Goal: Task Accomplishment & Management: Manage account settings

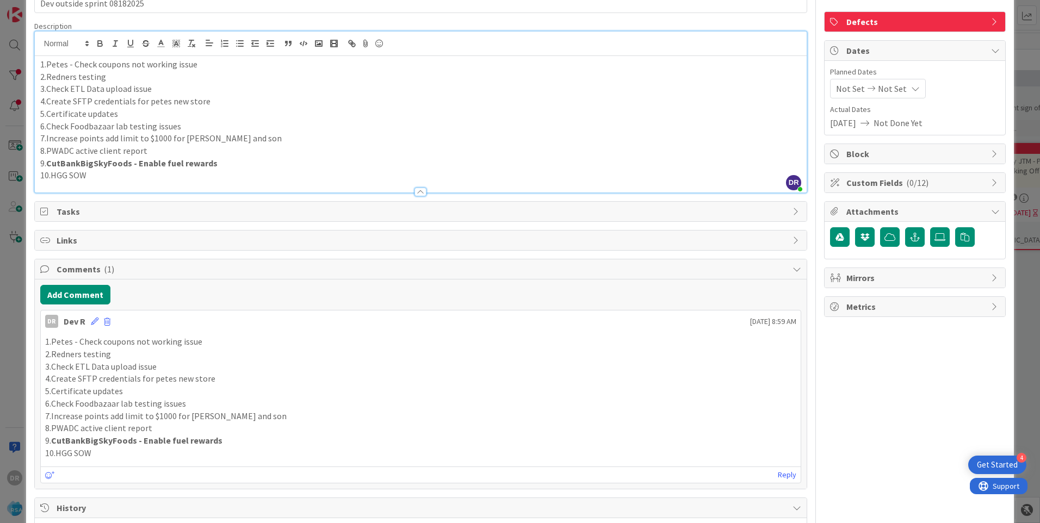
scroll to position [41, 0]
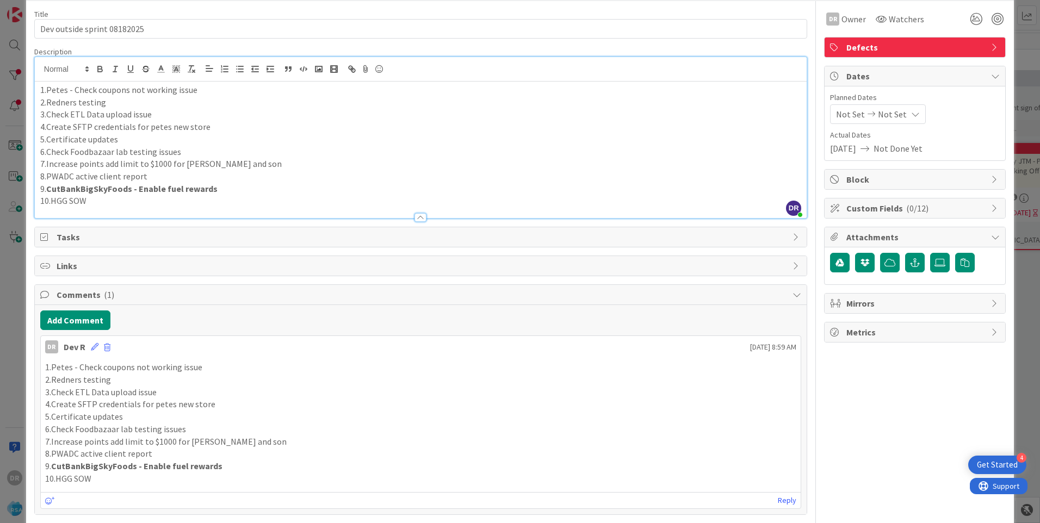
click at [99, 202] on p "10.HGG SOW" at bounding box center [420, 201] width 761 height 13
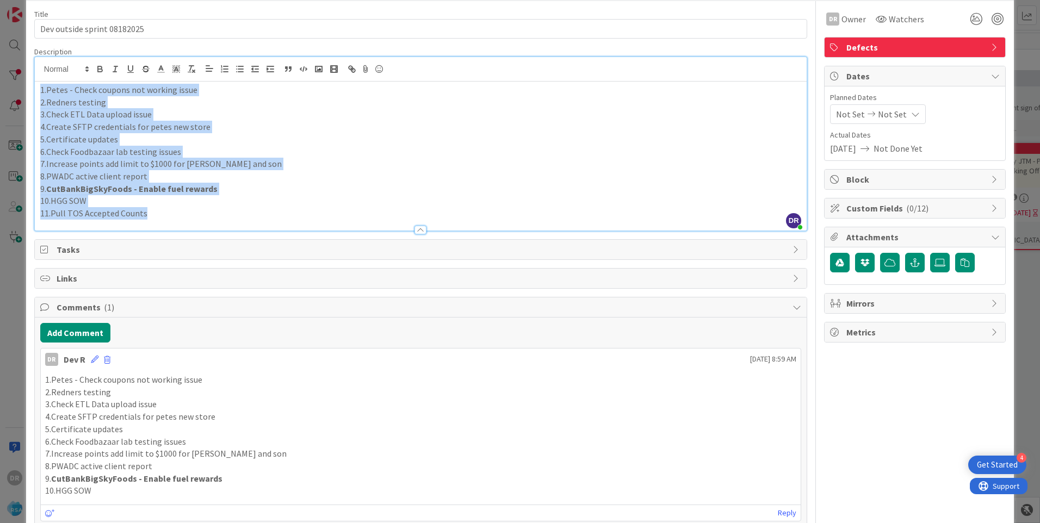
copy div "1.[PERSON_NAME] - Check coupons not working issue 2.Redners testing 3.Check ETL…"
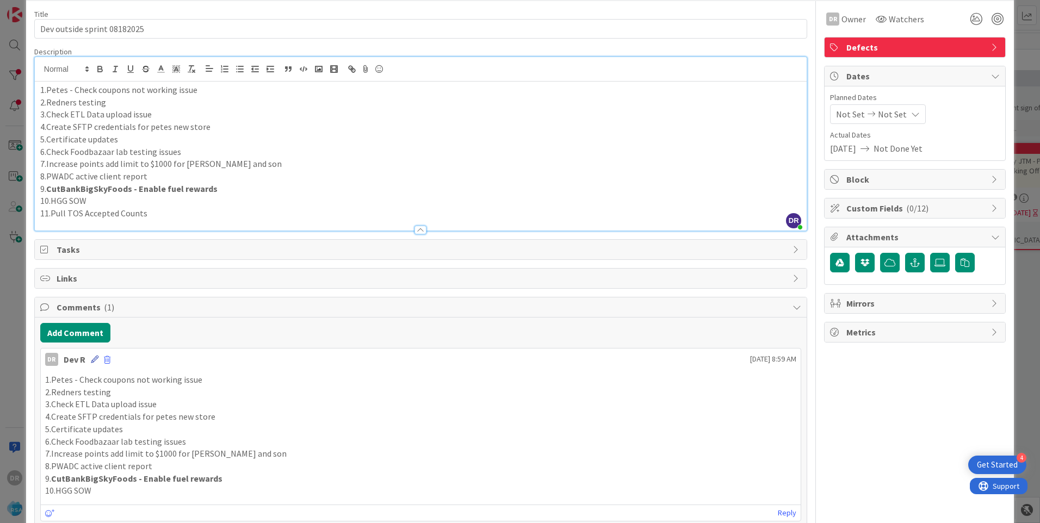
click at [91, 363] on icon at bounding box center [95, 360] width 8 height 8
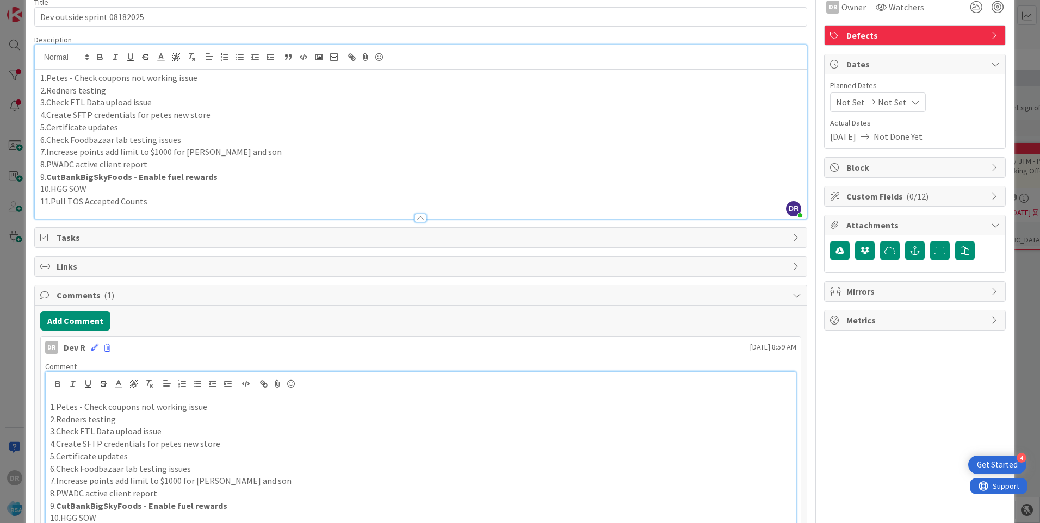
click at [179, 442] on p "4.Create SFTP credentials for petes new store" at bounding box center [420, 444] width 741 height 13
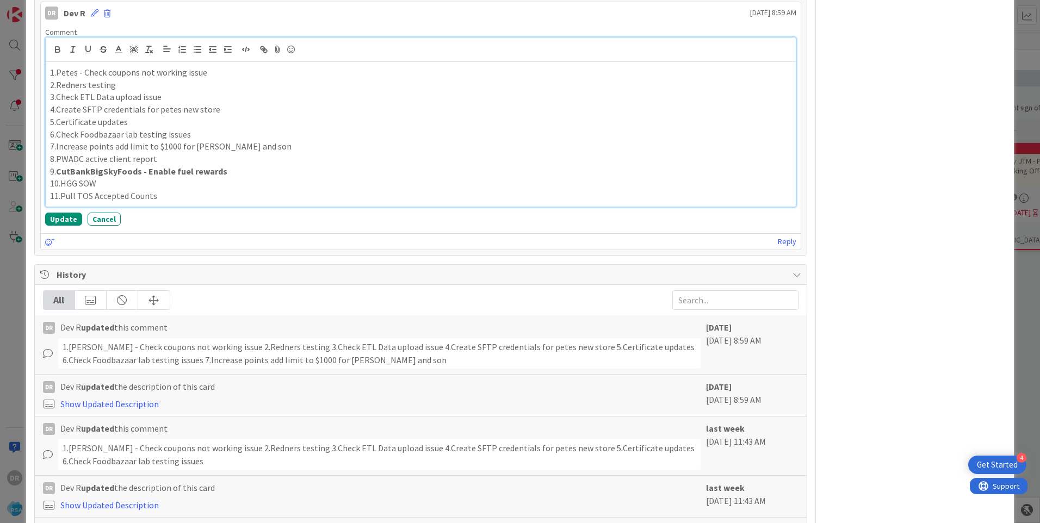
scroll to position [392, 0]
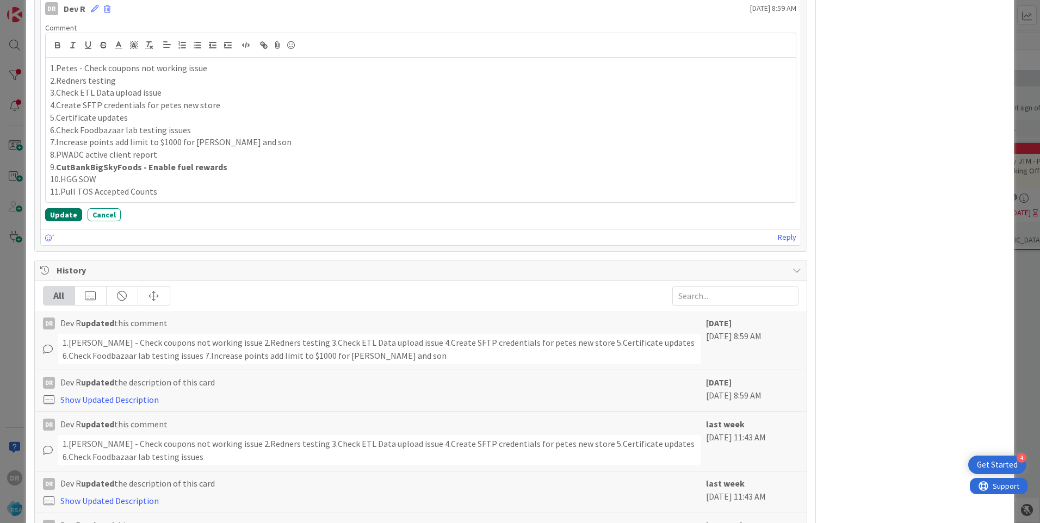
click at [61, 214] on button "Update" at bounding box center [63, 214] width 37 height 13
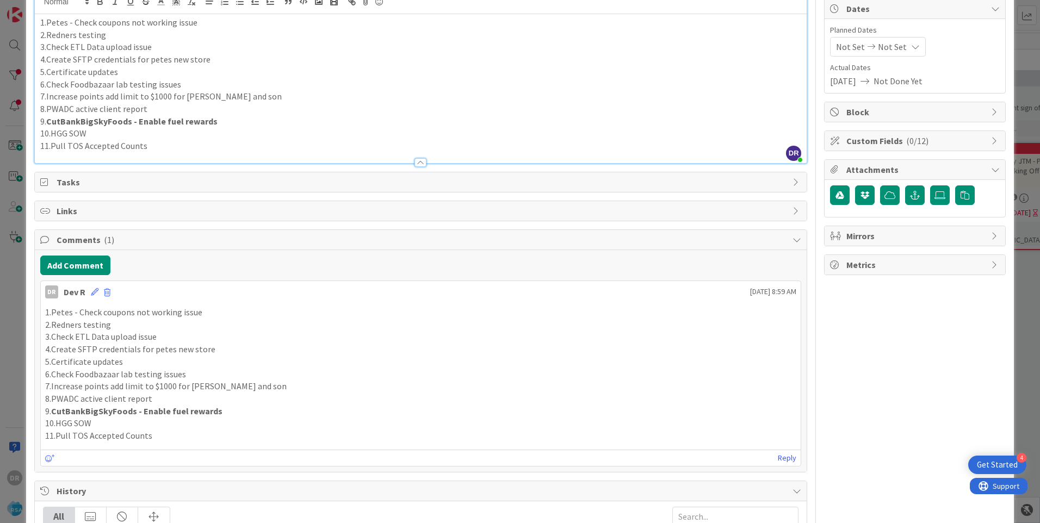
scroll to position [0, 0]
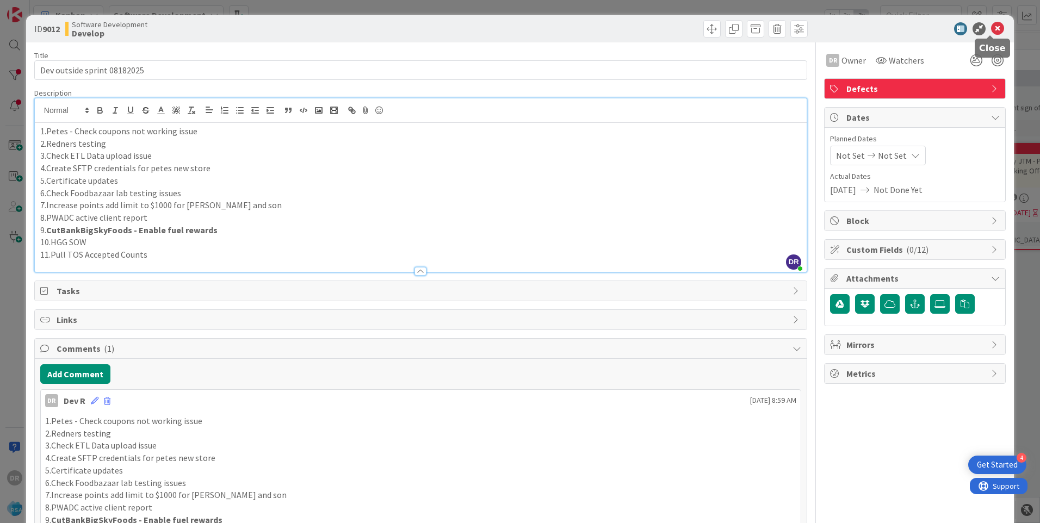
click at [993, 33] on icon at bounding box center [997, 28] width 13 height 13
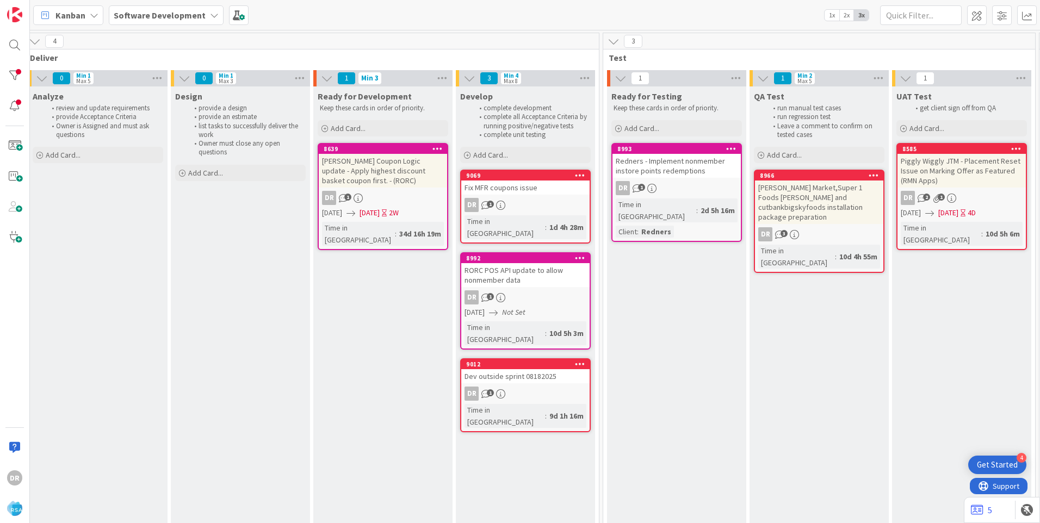
scroll to position [0, 1261]
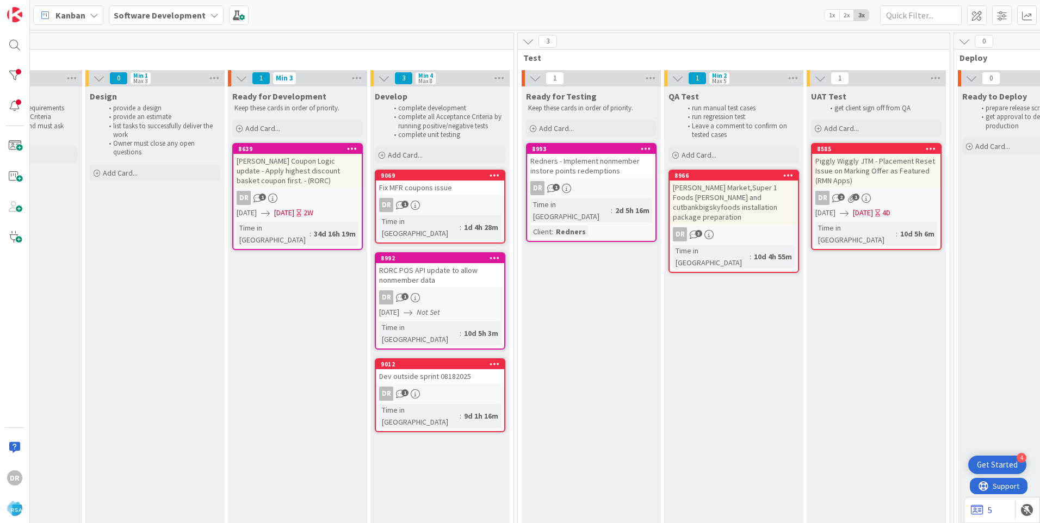
click at [437, 369] on div "Dev outside sprint 08182025" at bounding box center [440, 376] width 128 height 14
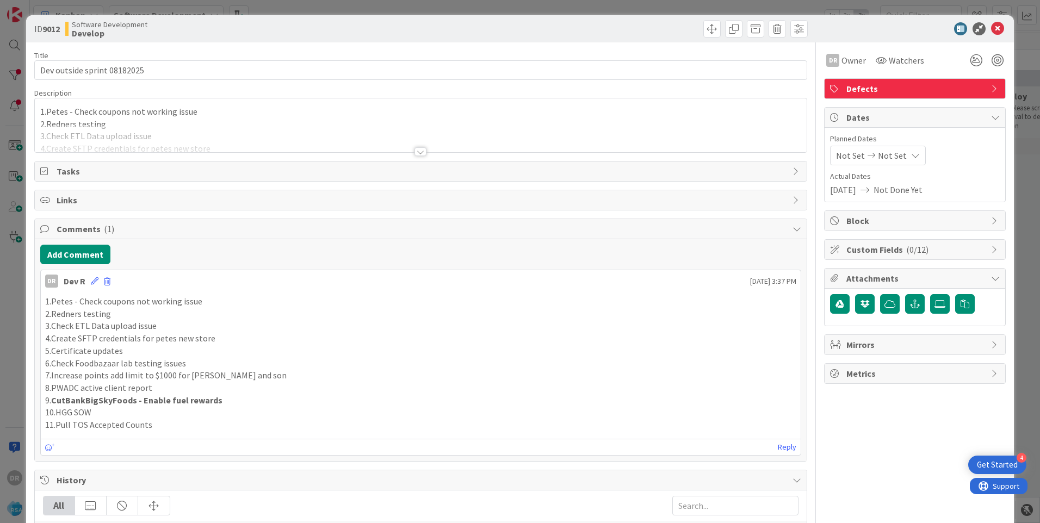
click at [69, 139] on div at bounding box center [421, 139] width 772 height 28
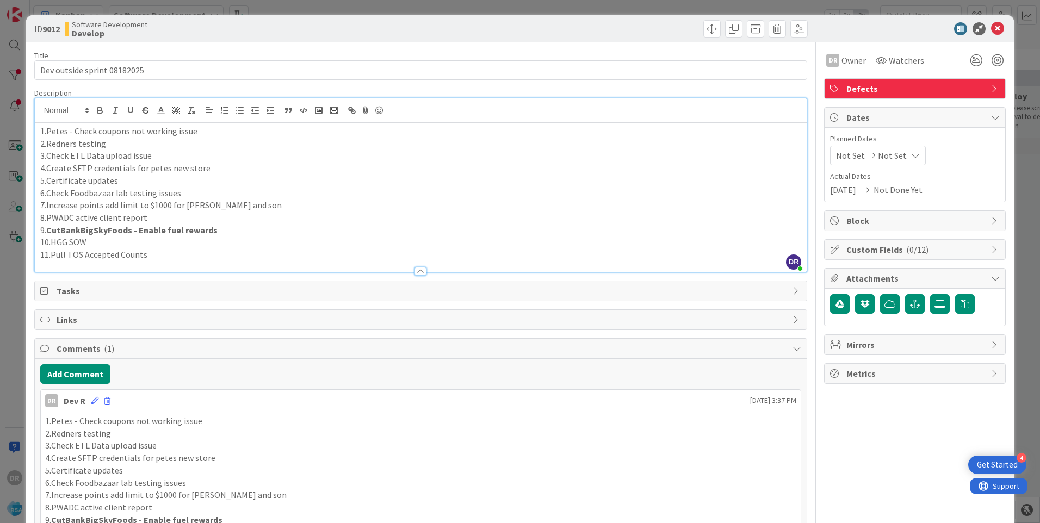
click at [115, 245] on p "10.HGG SOW" at bounding box center [420, 242] width 761 height 13
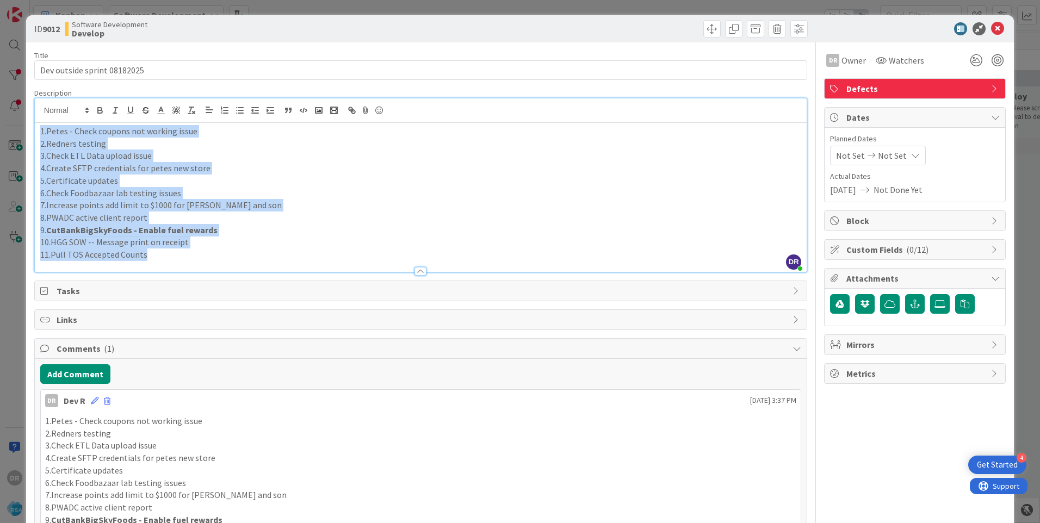
copy div "1.[PERSON_NAME] - Check coupons not working issue 2.Redners testing 3.Check ETL…"
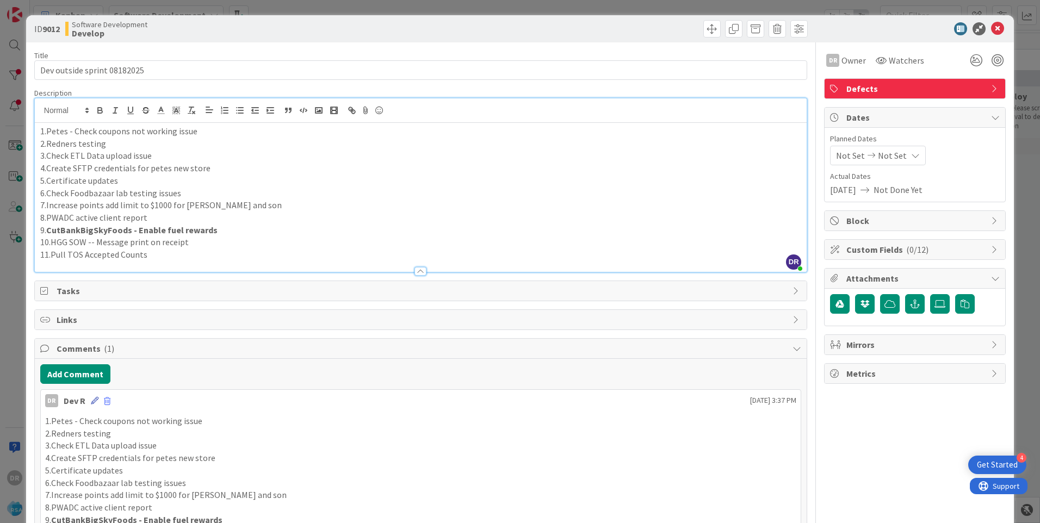
click at [92, 402] on icon at bounding box center [95, 401] width 8 height 8
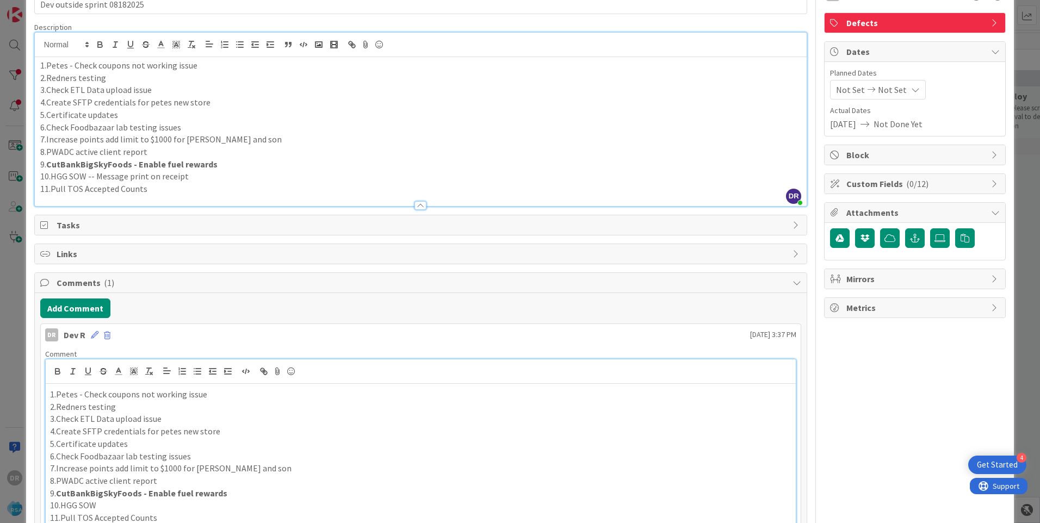
click at [166, 417] on p "3.Check ETL Data upload issue" at bounding box center [420, 419] width 741 height 13
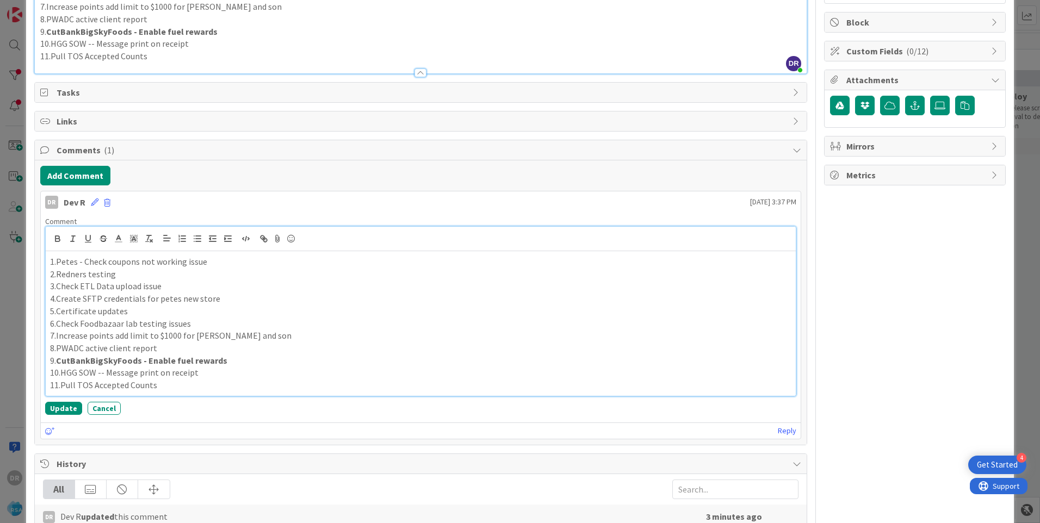
scroll to position [229, 0]
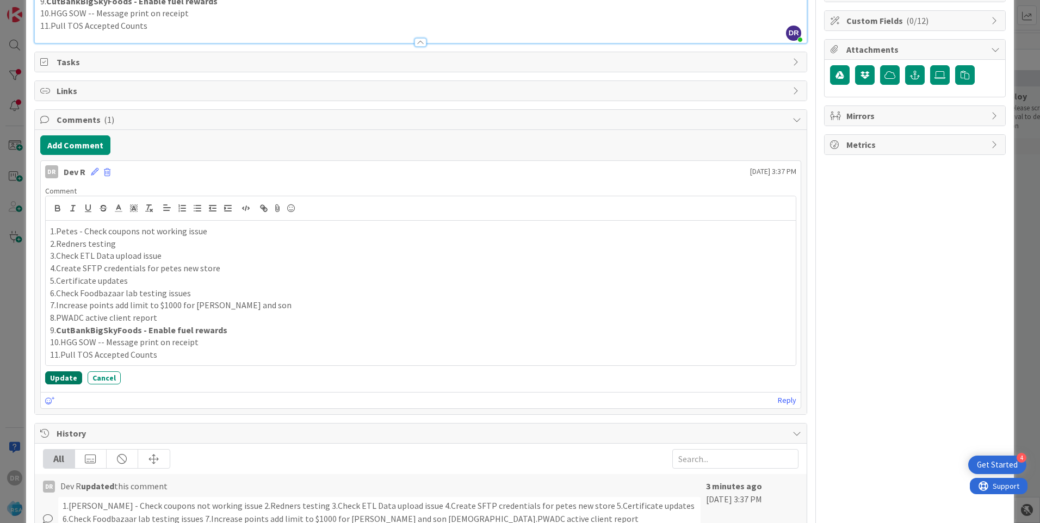
click at [68, 378] on button "Update" at bounding box center [63, 378] width 37 height 13
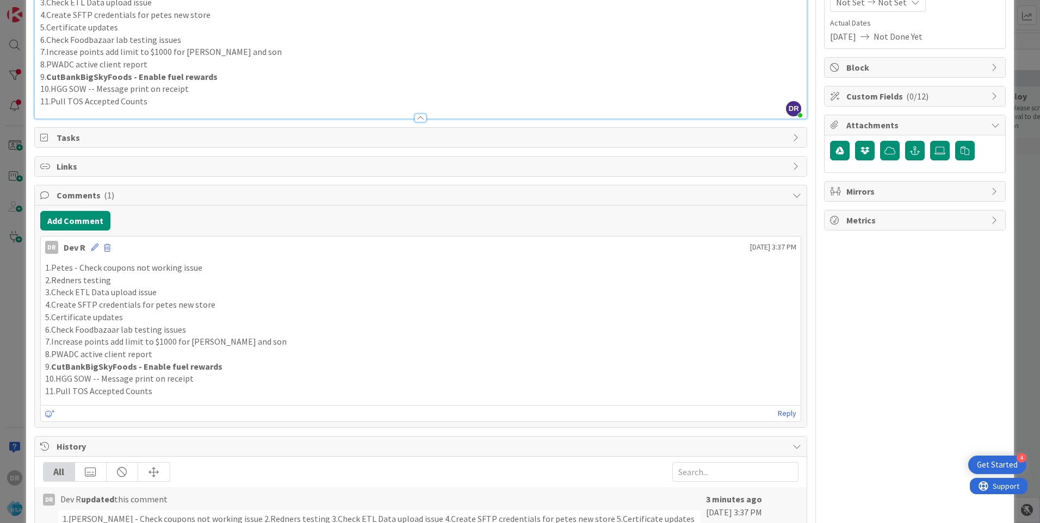
scroll to position [0, 0]
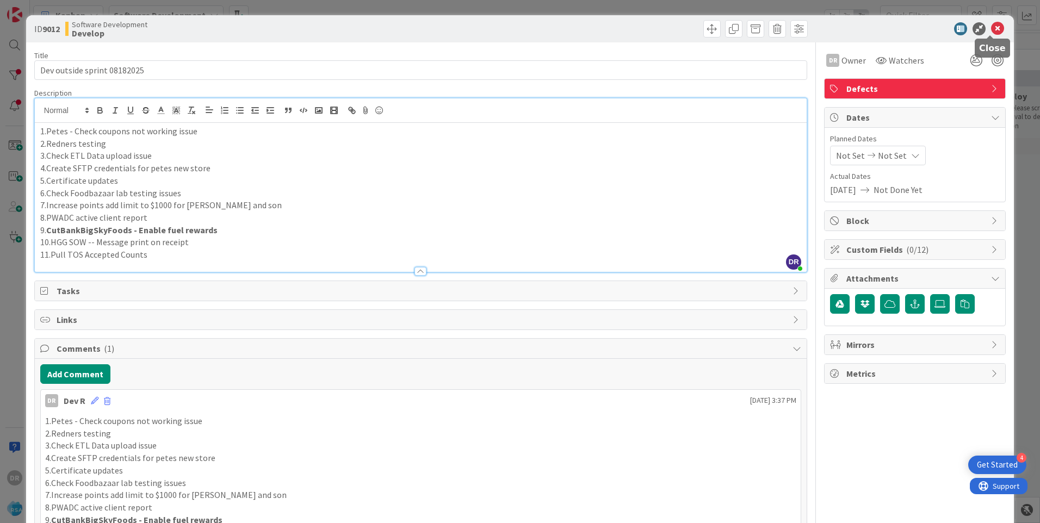
click at [991, 26] on icon at bounding box center [997, 28] width 13 height 13
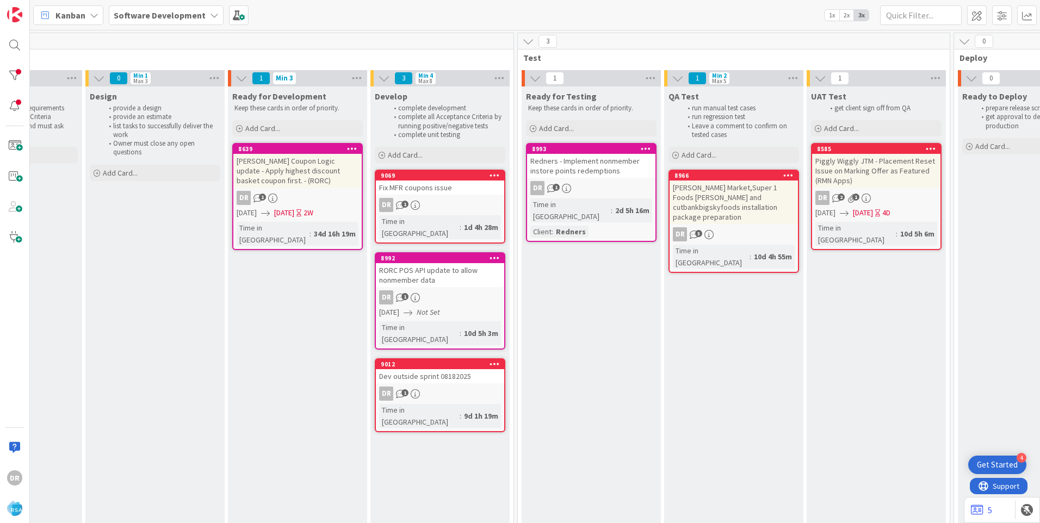
scroll to position [0, 1261]
click at [414, 369] on div "Dev outside sprint 08182025" at bounding box center [440, 376] width 128 height 14
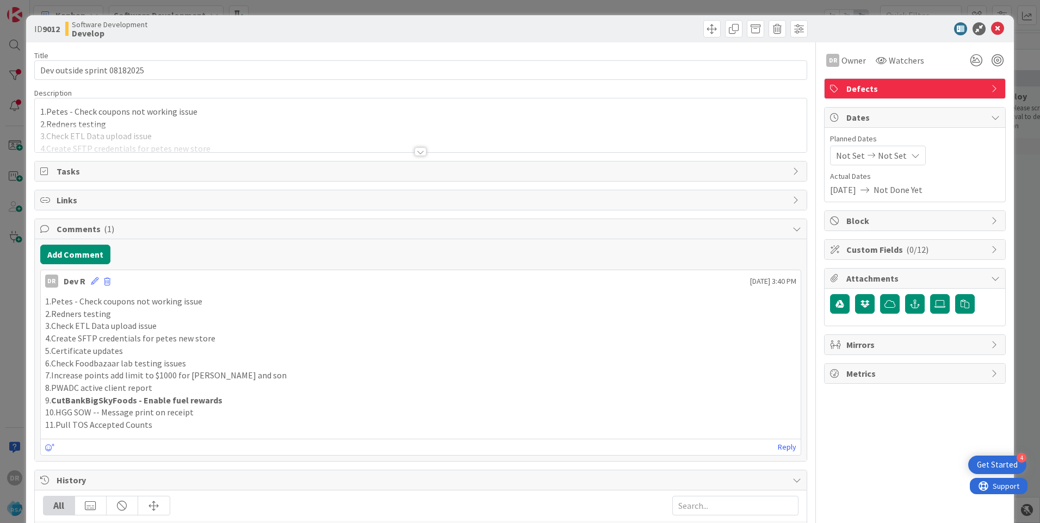
click at [146, 123] on p "2.Redners testing" at bounding box center [420, 124] width 761 height 13
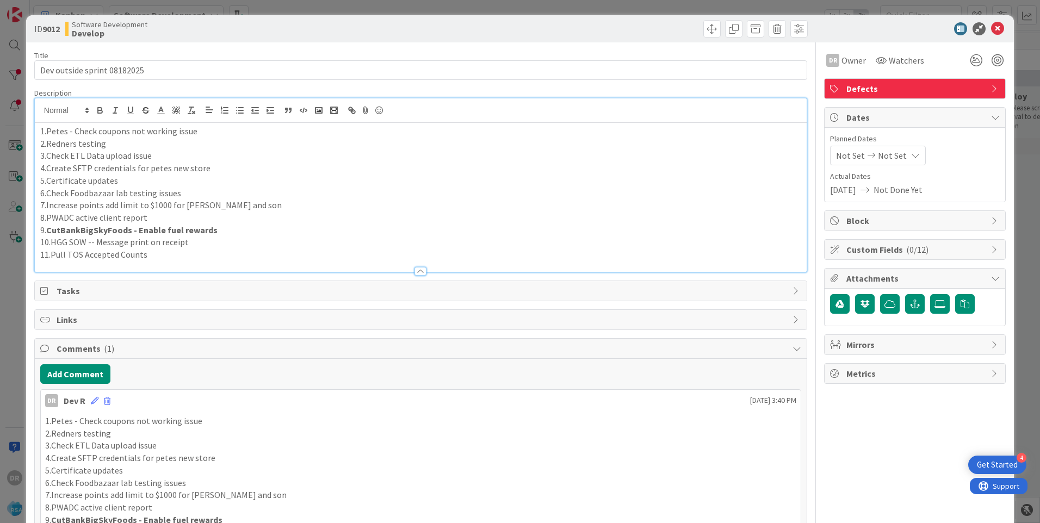
click at [168, 259] on p "11.Pull TOS Accepted Counts" at bounding box center [420, 255] width 761 height 13
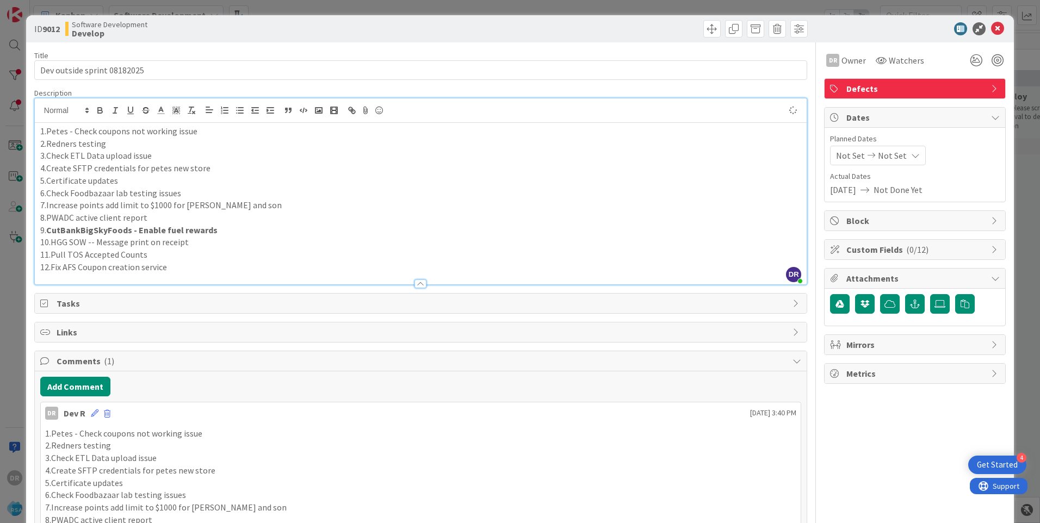
scroll to position [261, 0]
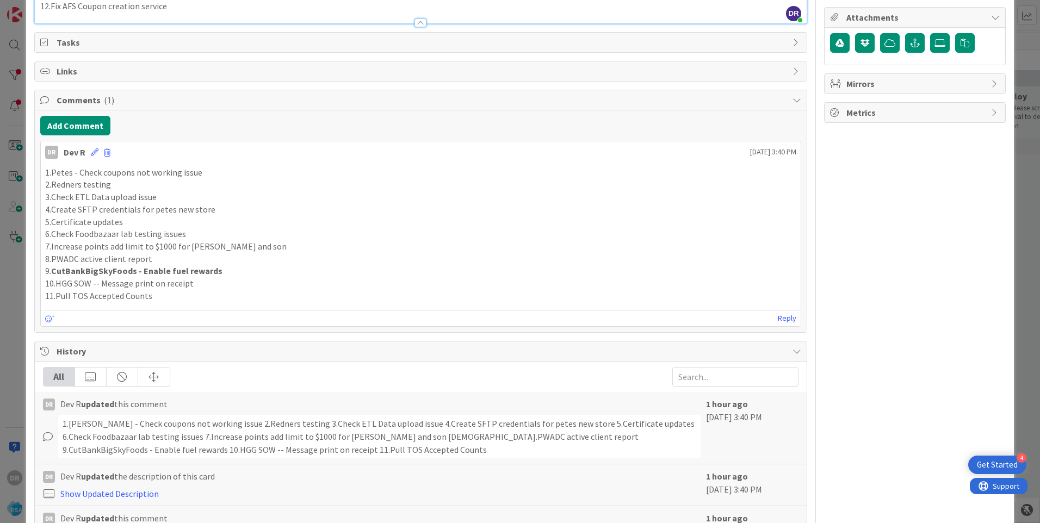
click at [214, 274] on strong "CutBankBigSkyFoods - Enable fuel rewards" at bounding box center [136, 270] width 171 height 11
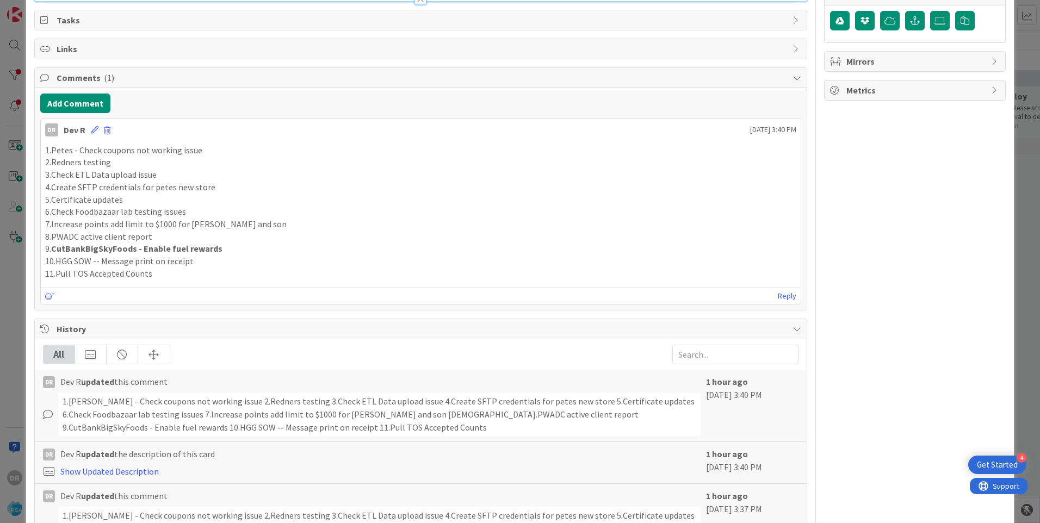
scroll to position [44, 0]
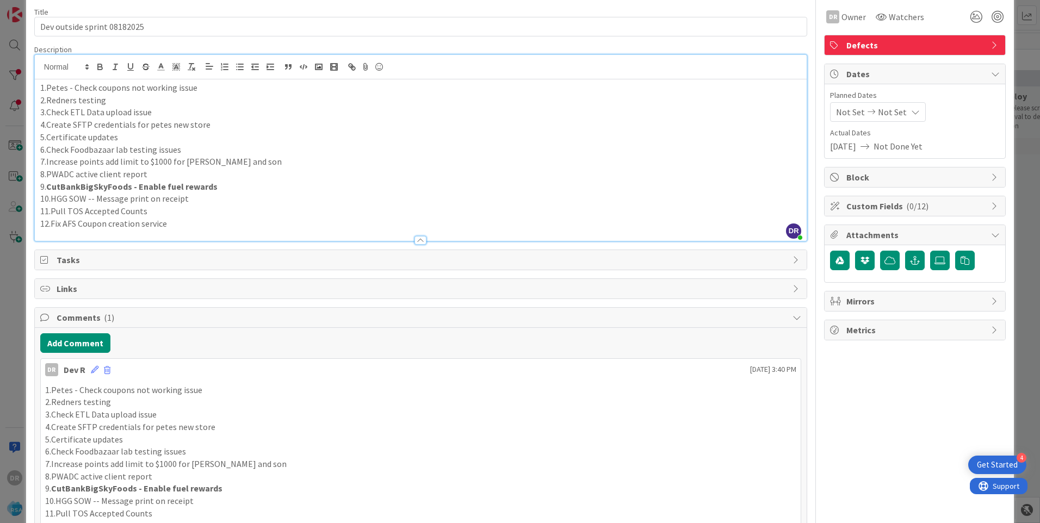
click at [179, 223] on p "12.Fix AFS Coupon creation service" at bounding box center [420, 224] width 761 height 13
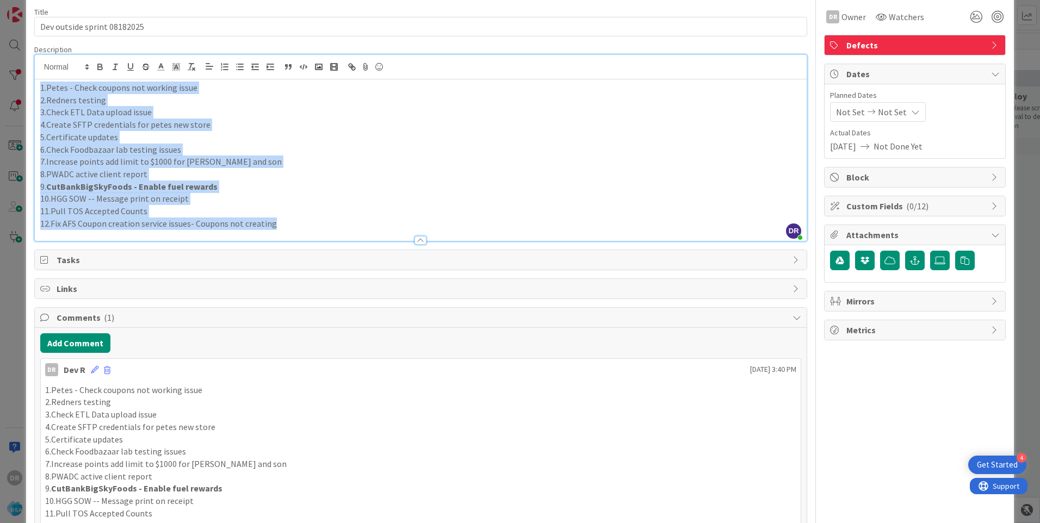
copy div "1.[PERSON_NAME] - Check coupons not working issue 2.Redners testing 3.Check ETL…"
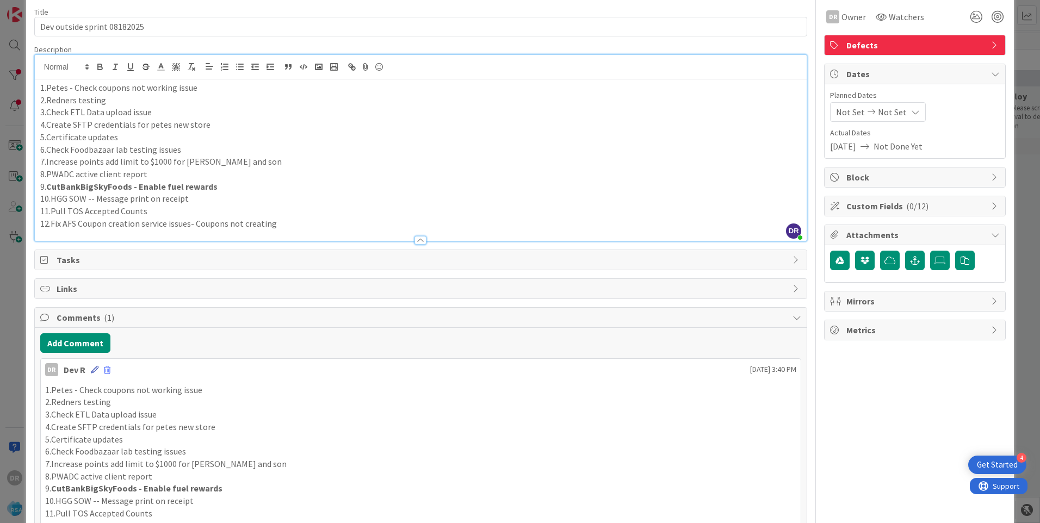
click at [97, 370] on icon at bounding box center [95, 370] width 8 height 8
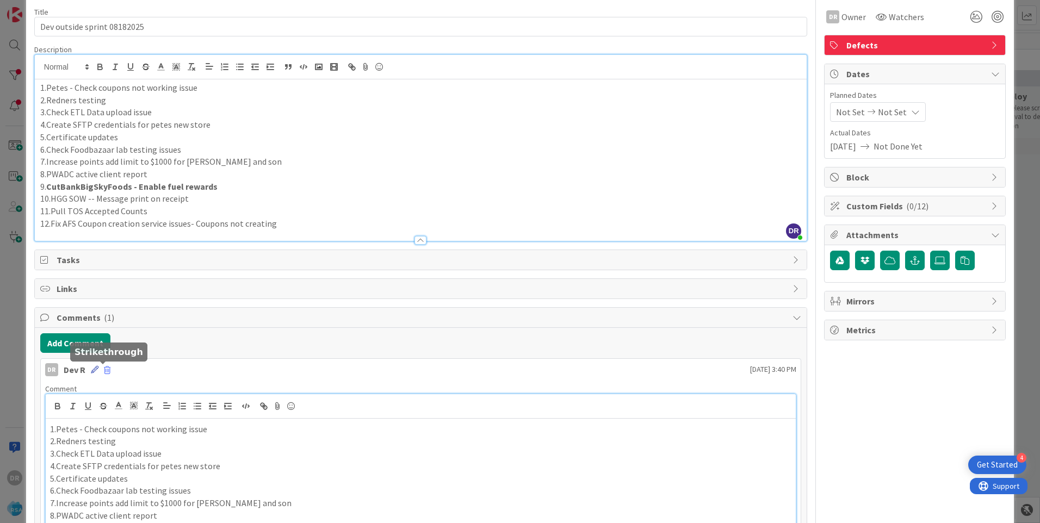
scroll to position [78, 0]
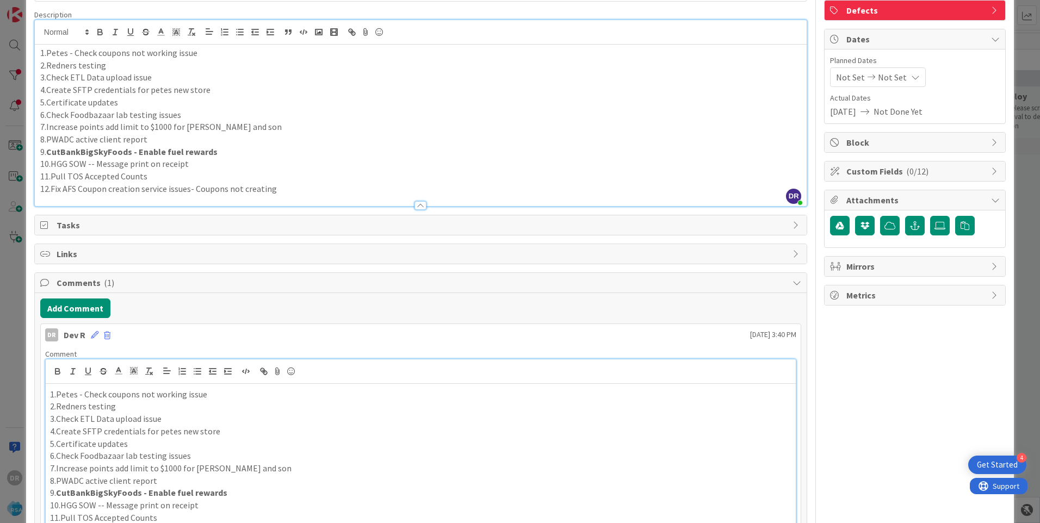
click at [198, 439] on p "5.Certificate updates" at bounding box center [420, 444] width 741 height 13
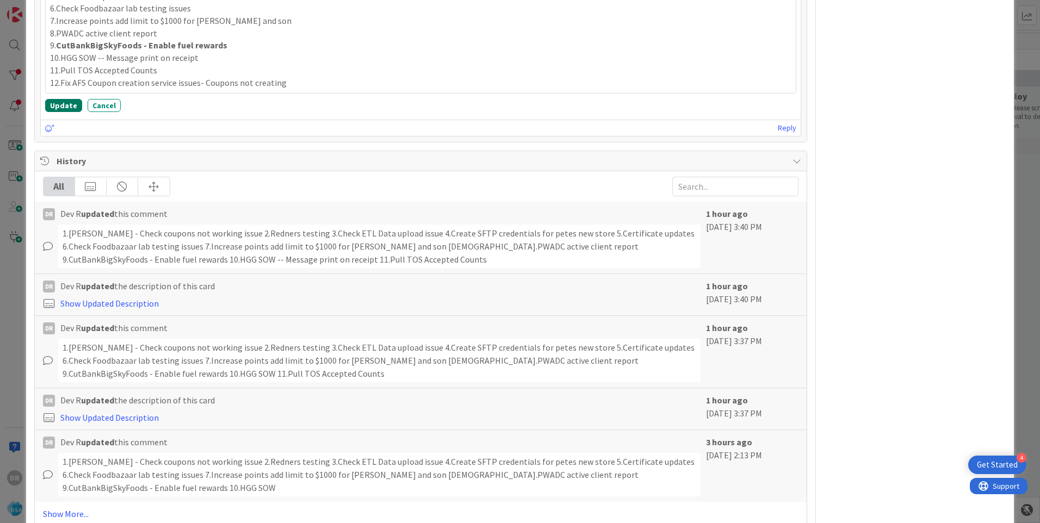
click at [61, 104] on button "Update" at bounding box center [63, 105] width 37 height 13
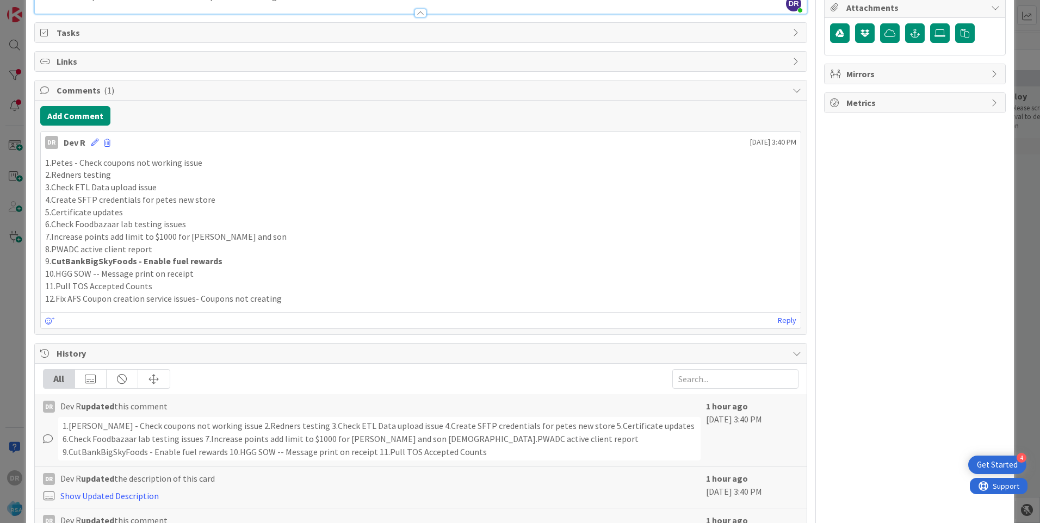
scroll to position [0, 0]
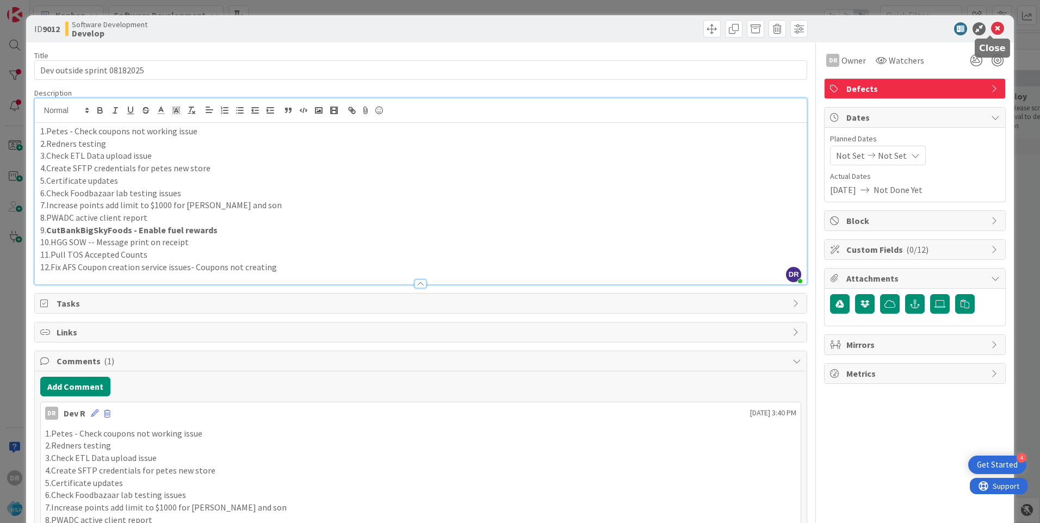
click at [992, 27] on icon at bounding box center [997, 28] width 13 height 13
